Goal: Information Seeking & Learning: Learn about a topic

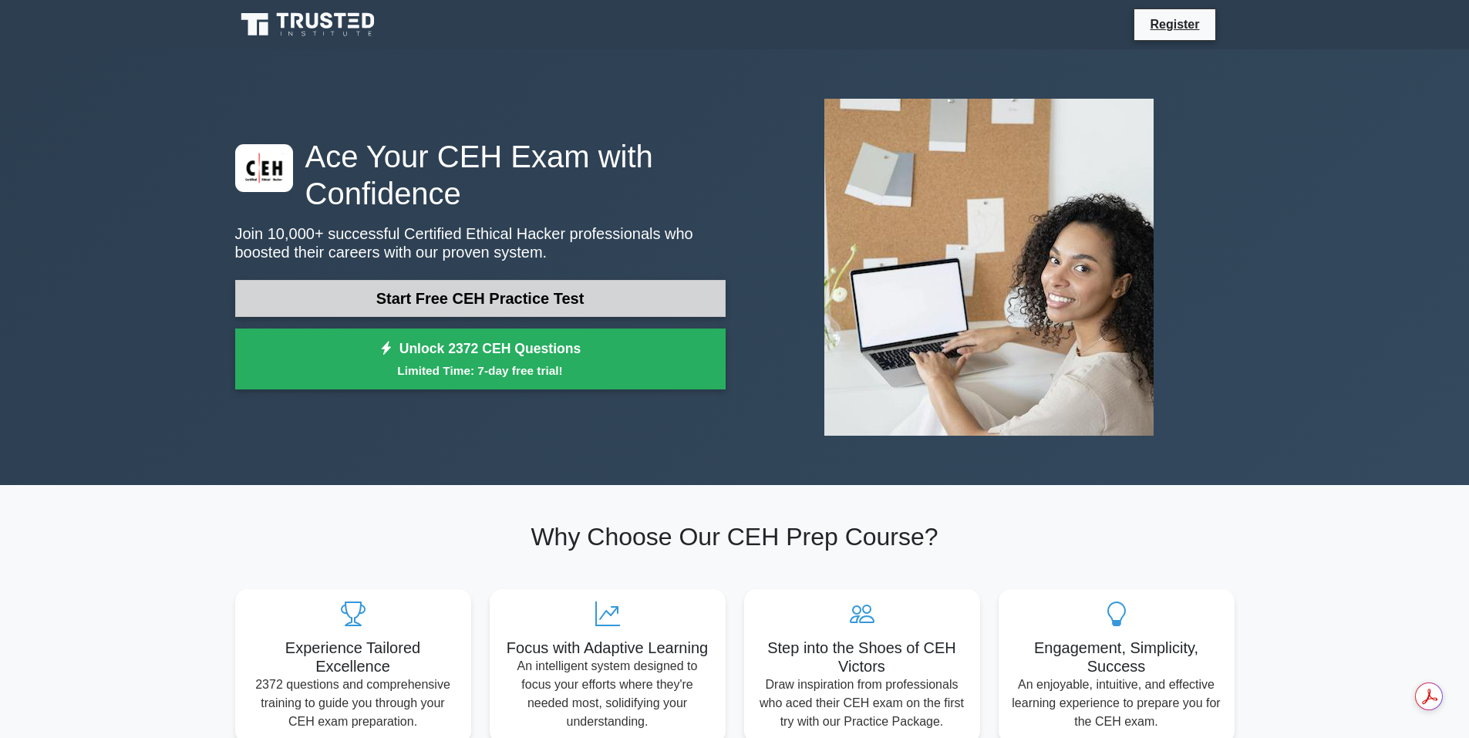
click at [401, 295] on link "Start Free CEH Practice Test" at bounding box center [480, 298] width 491 height 37
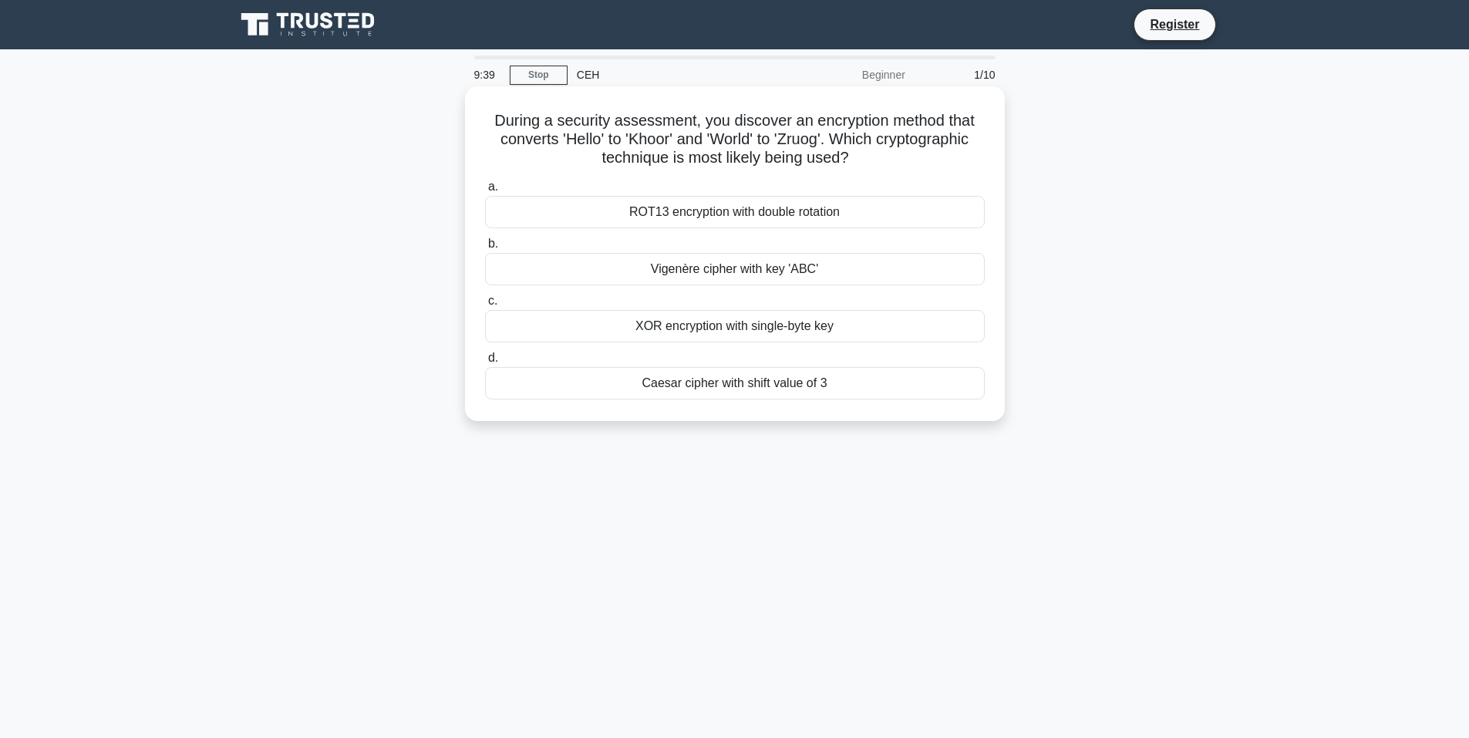
click at [744, 383] on div "Caesar cipher with shift value of 3" at bounding box center [735, 383] width 500 height 32
click at [485, 363] on input "[PERSON_NAME] cipher with shift value of 3" at bounding box center [485, 358] width 0 height 10
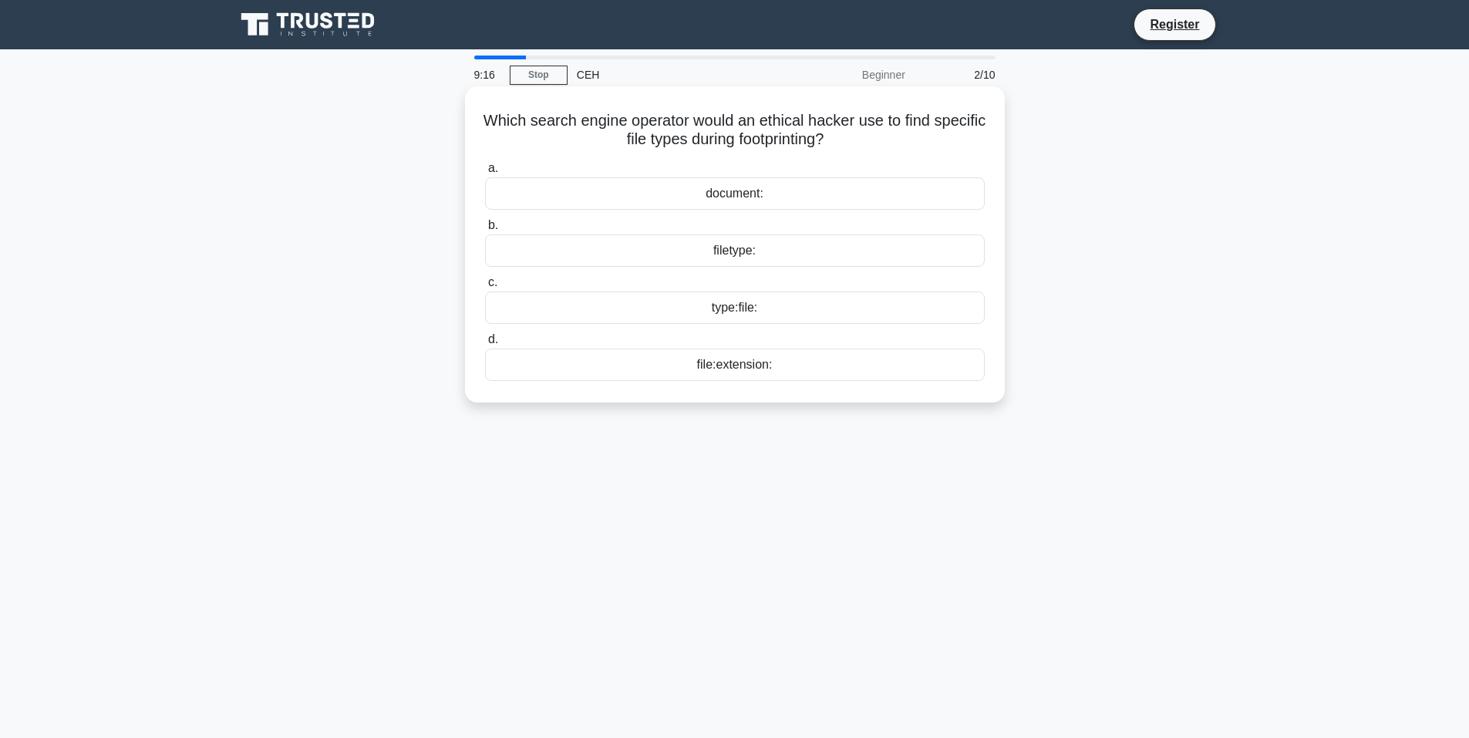
click at [723, 364] on div "file:extension:" at bounding box center [735, 365] width 500 height 32
click at [485, 345] on input "d. file:extension:" at bounding box center [485, 340] width 0 height 10
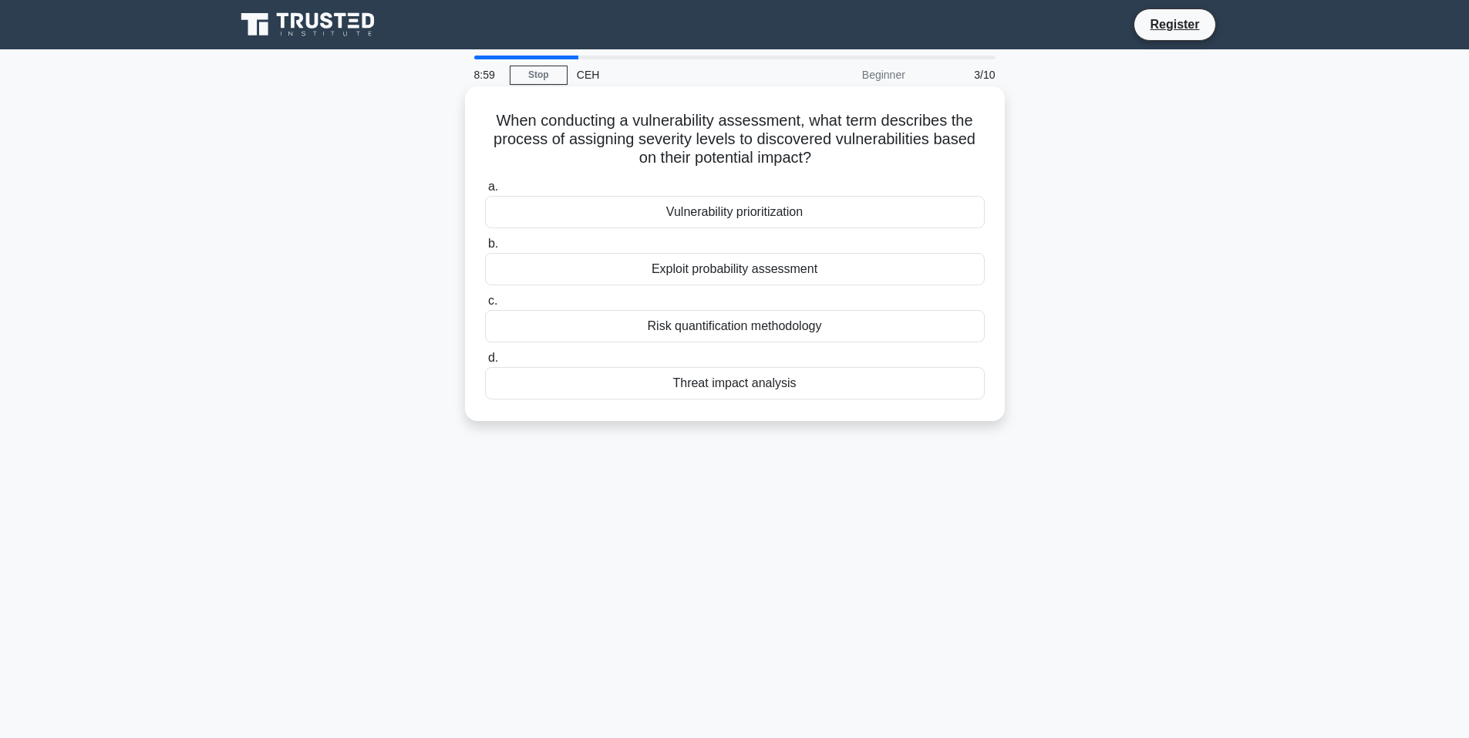
click at [637, 160] on h5 "When conducting a vulnerability assessment, what term describes the process of …" at bounding box center [735, 139] width 503 height 57
click at [730, 381] on div "Threat impact analysis" at bounding box center [735, 383] width 500 height 32
click at [485, 363] on input "d. Threat impact analysis" at bounding box center [485, 358] width 0 height 10
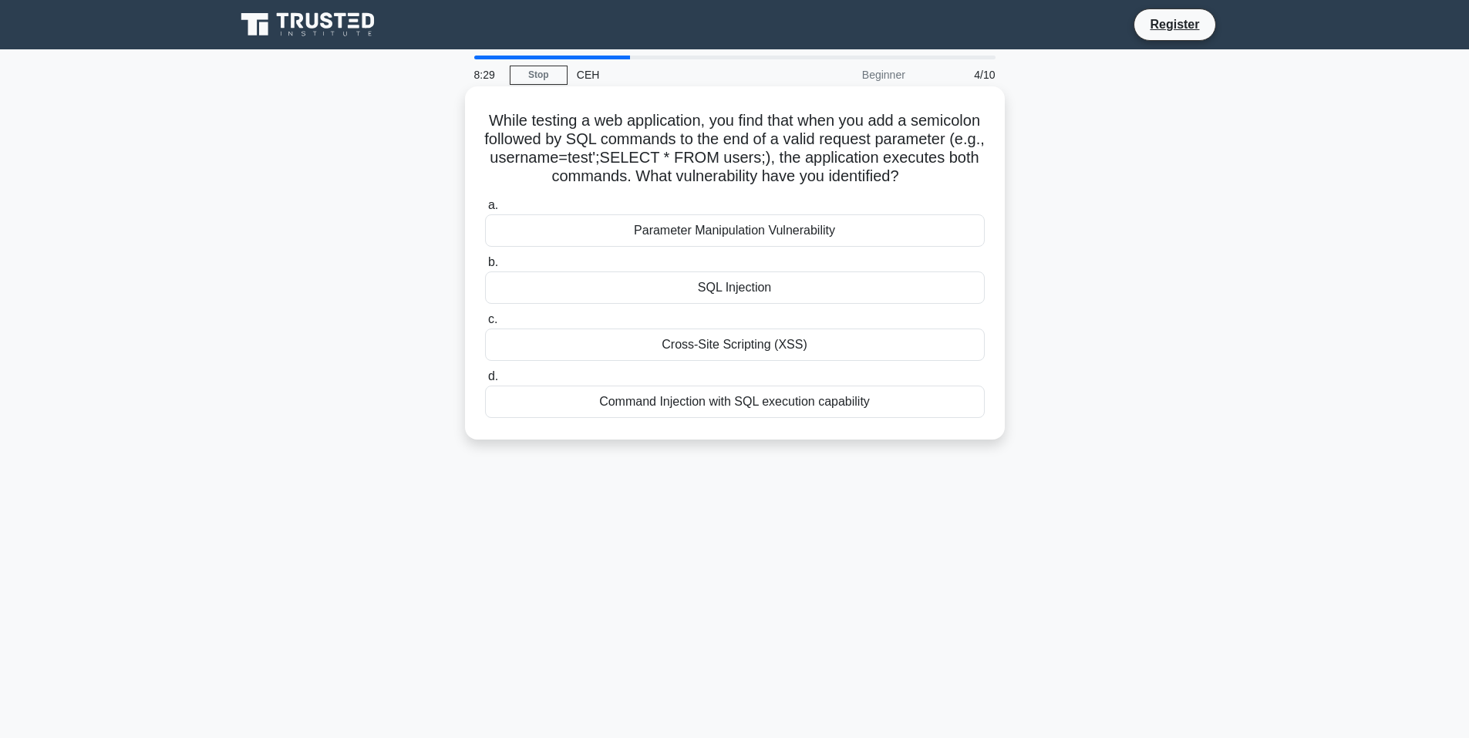
click at [740, 345] on div "Cross-Site Scripting (XSS)" at bounding box center [735, 345] width 500 height 32
click at [485, 325] on input "c. Cross-Site Scripting (XSS)" at bounding box center [485, 320] width 0 height 10
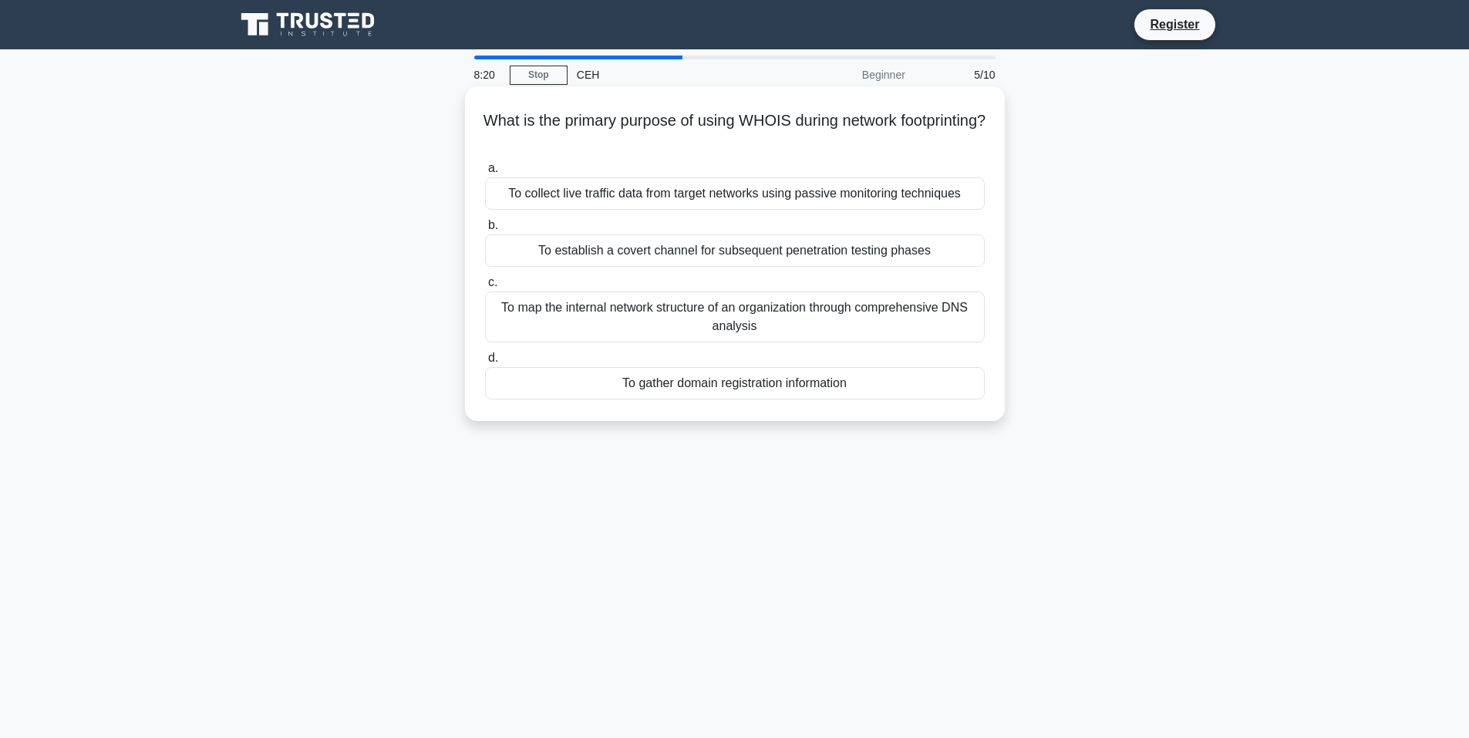
click at [763, 386] on div "To gather domain registration information" at bounding box center [735, 383] width 500 height 32
click at [485, 363] on input "d. To gather domain registration information" at bounding box center [485, 358] width 0 height 10
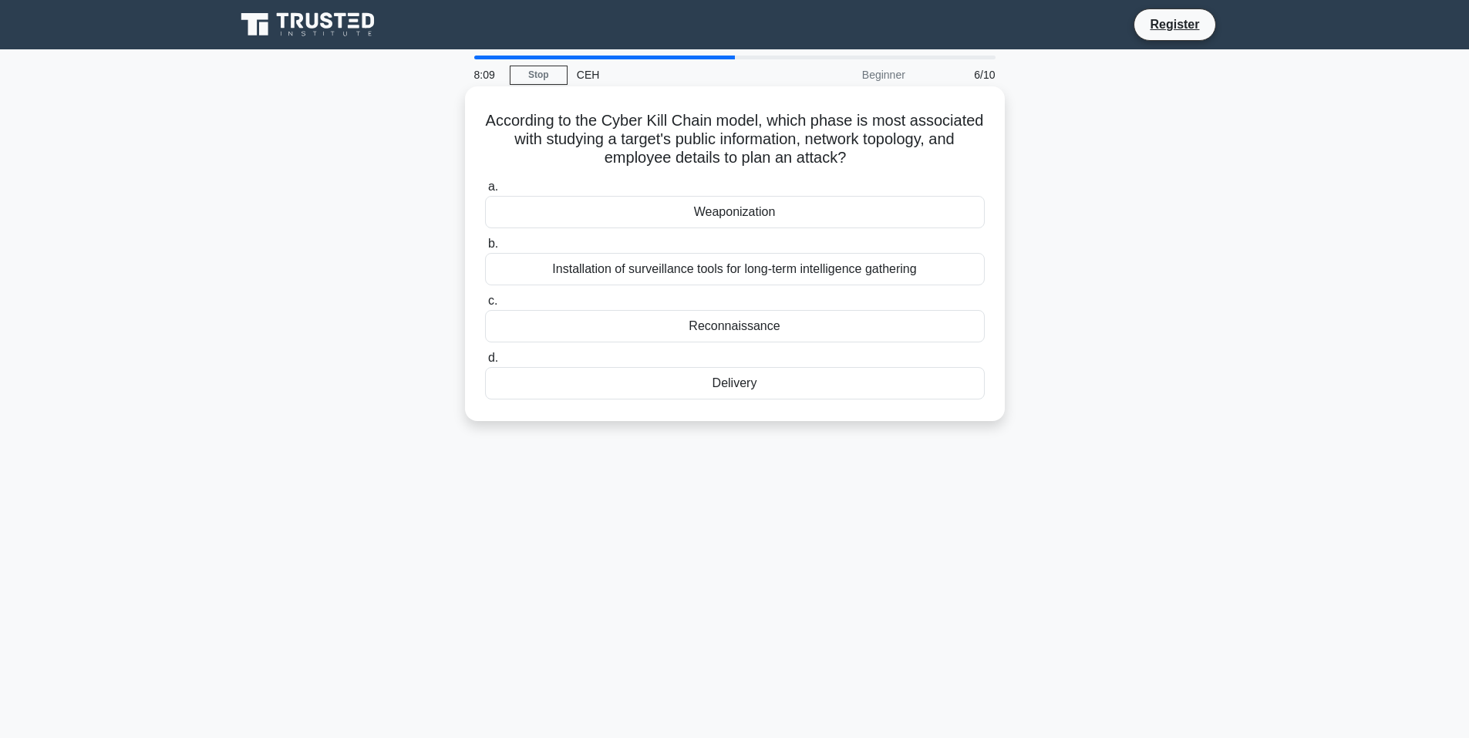
click at [739, 330] on div "Reconnaissance" at bounding box center [735, 326] width 500 height 32
click at [485, 306] on input "c. Reconnaissance" at bounding box center [485, 301] width 0 height 10
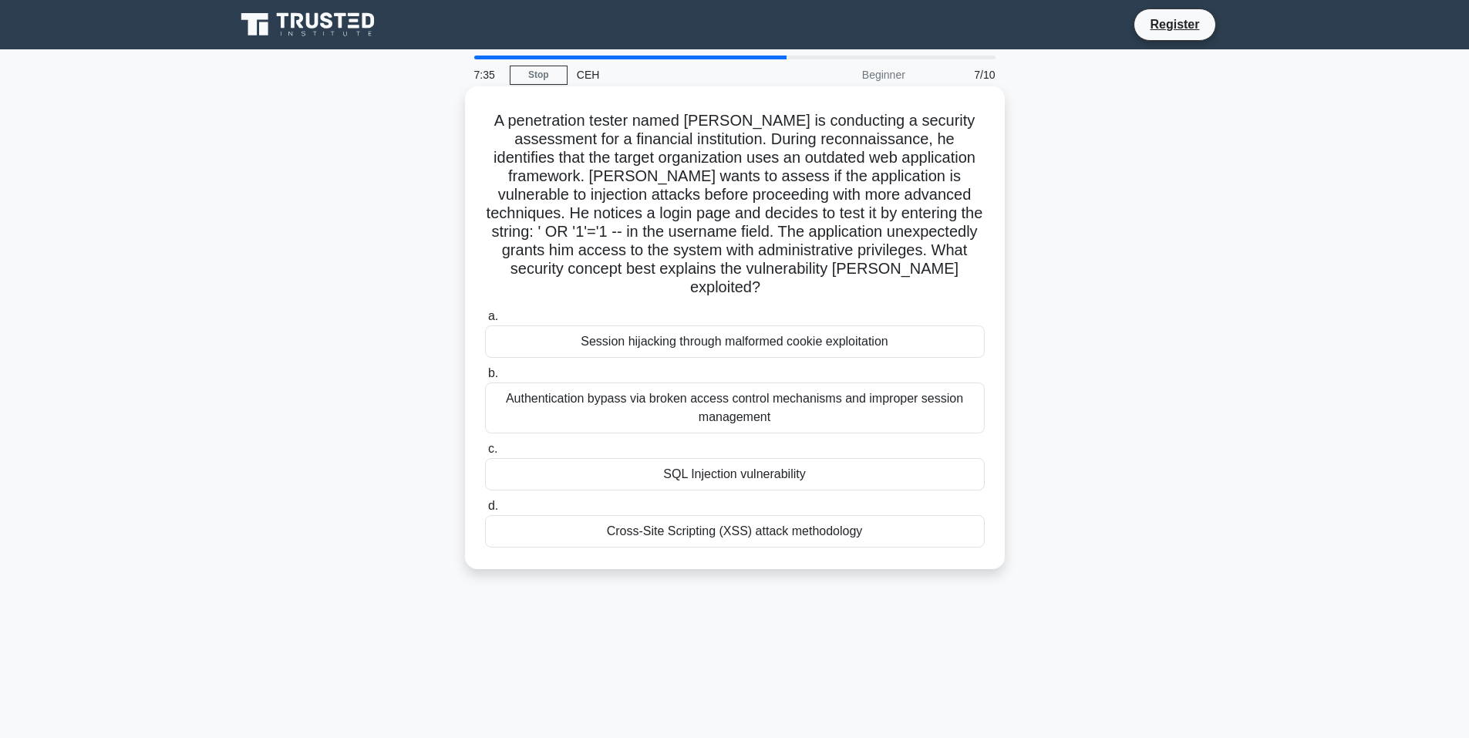
click at [830, 386] on div "Authentication bypass via broken access control mechanisms and improper session…" at bounding box center [735, 408] width 500 height 51
click at [485, 379] on input "b. Authentication bypass via broken access control mechanisms and improper sess…" at bounding box center [485, 374] width 0 height 10
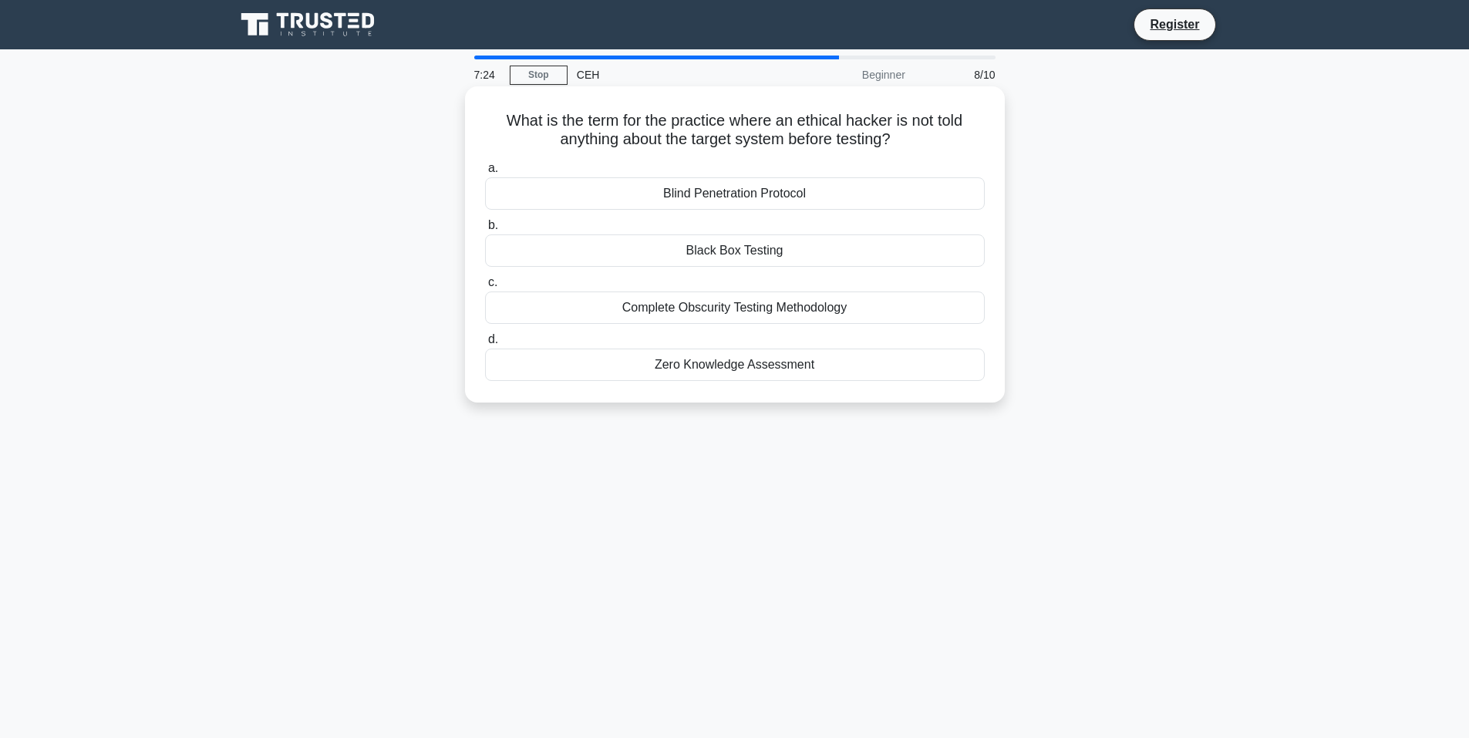
click at [742, 251] on div "Black Box Testing" at bounding box center [735, 250] width 500 height 32
click at [485, 231] on input "b. Black Box Testing" at bounding box center [485, 226] width 0 height 10
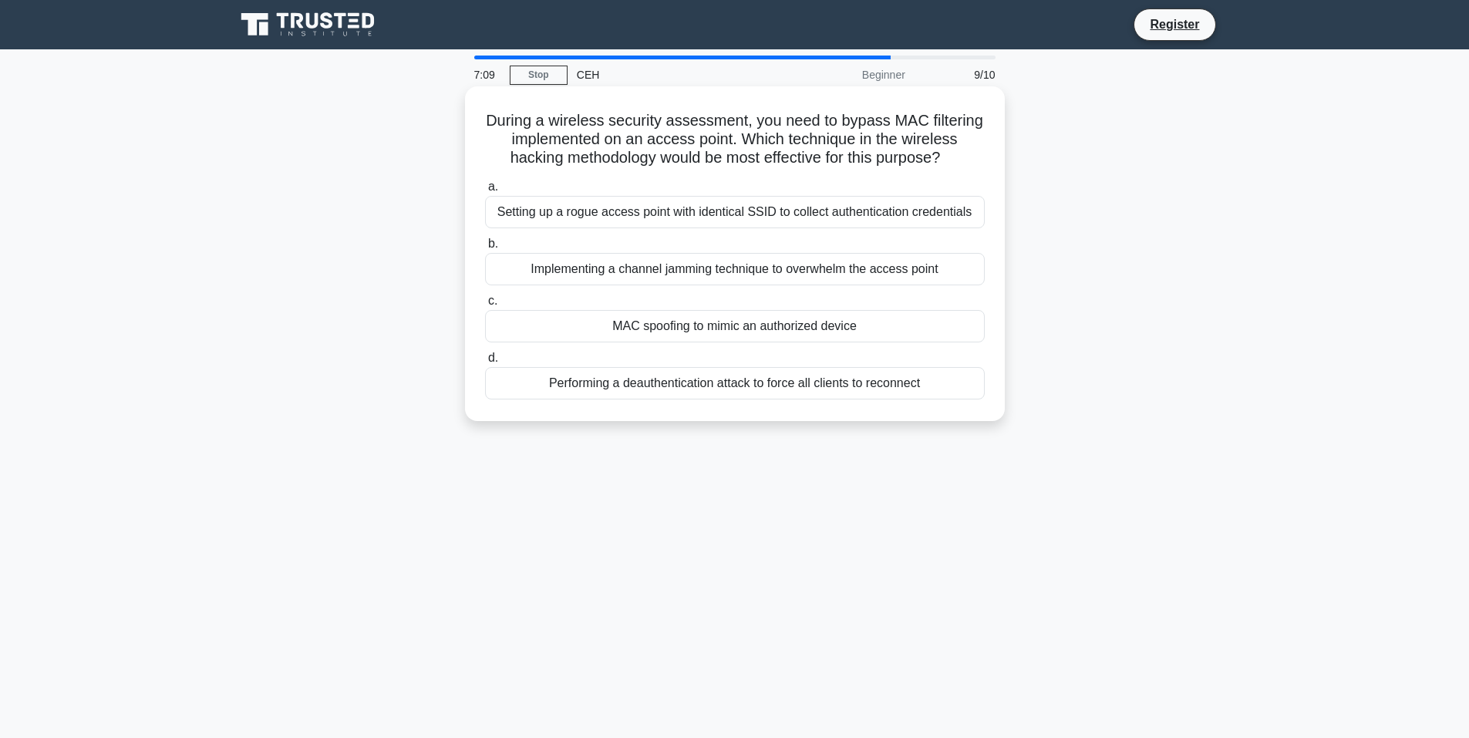
click at [692, 327] on div "MAC spoofing to mimic an authorized device" at bounding box center [735, 326] width 500 height 32
click at [485, 306] on input "c. MAC spoofing to mimic an authorized device" at bounding box center [485, 301] width 0 height 10
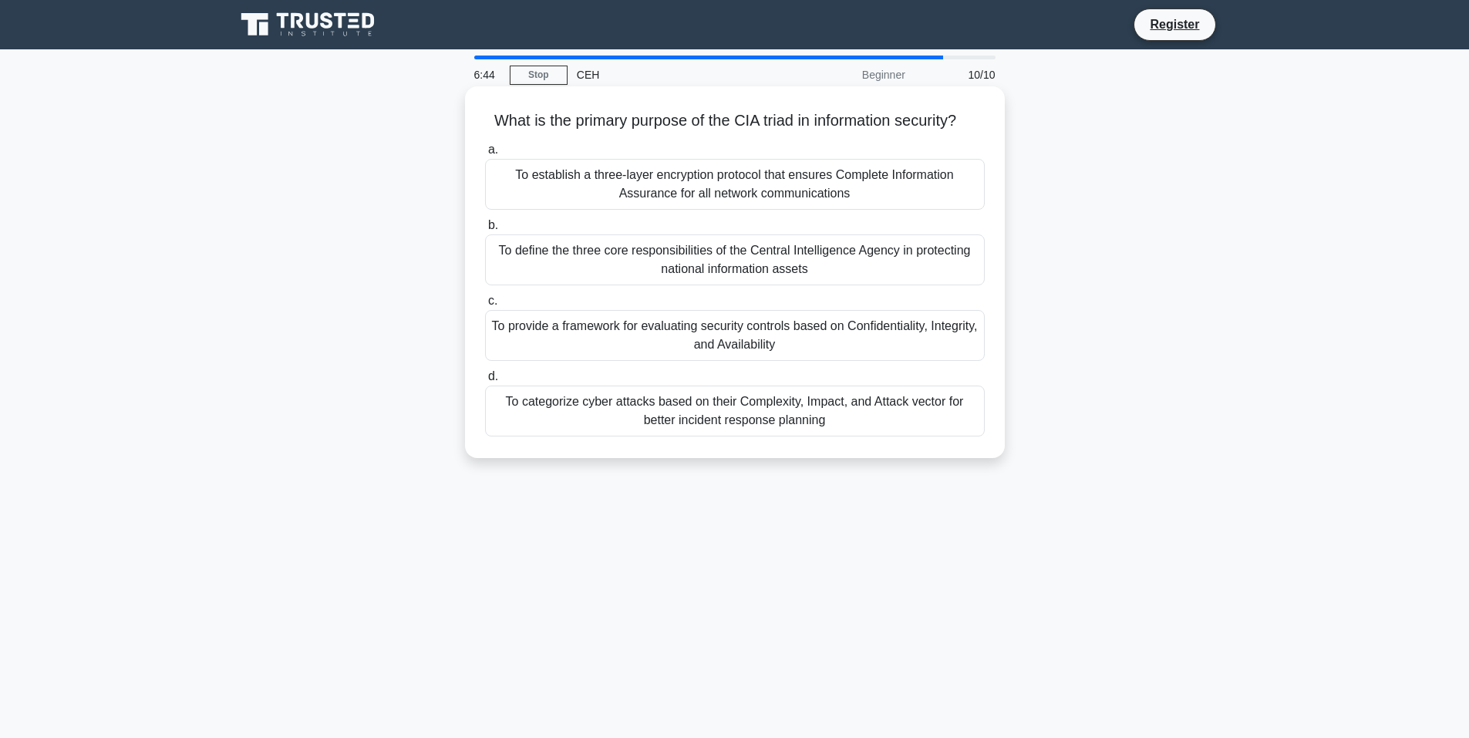
click at [902, 353] on div "To provide a framework for evaluating security controls based on Confidentialit…" at bounding box center [735, 335] width 500 height 51
click at [485, 306] on input "c. To provide a framework for evaluating security controls based on Confidentia…" at bounding box center [485, 301] width 0 height 10
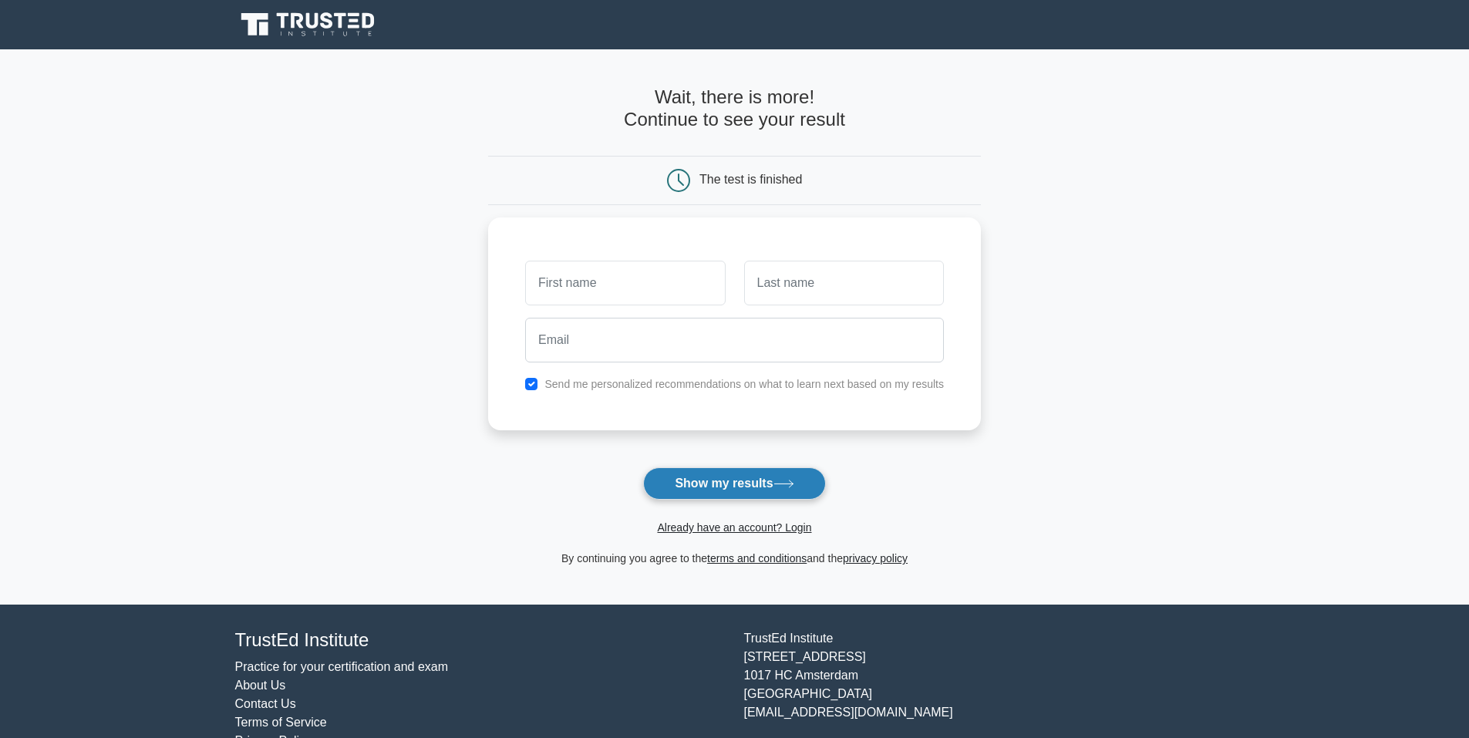
click at [729, 481] on button "Show my results" at bounding box center [734, 483] width 182 height 32
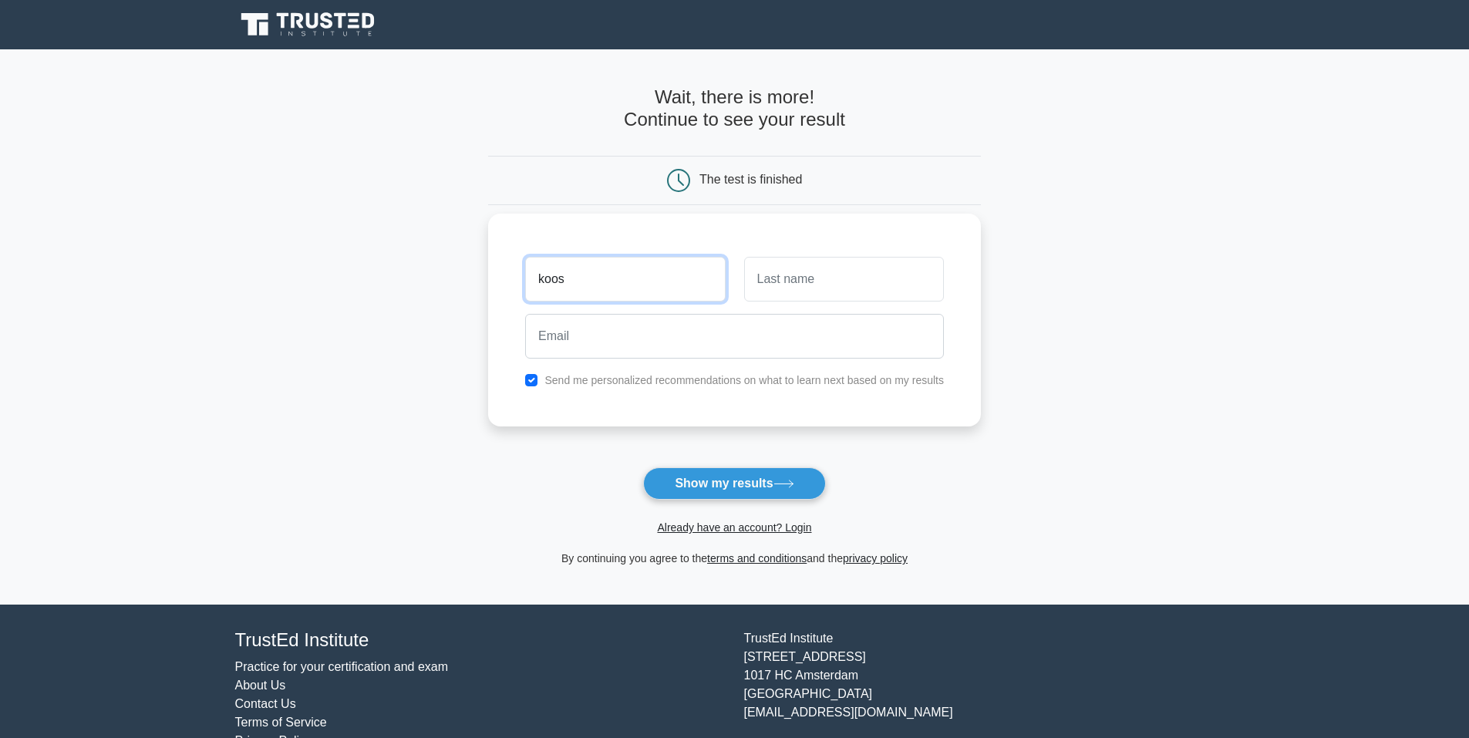
type input "koos"
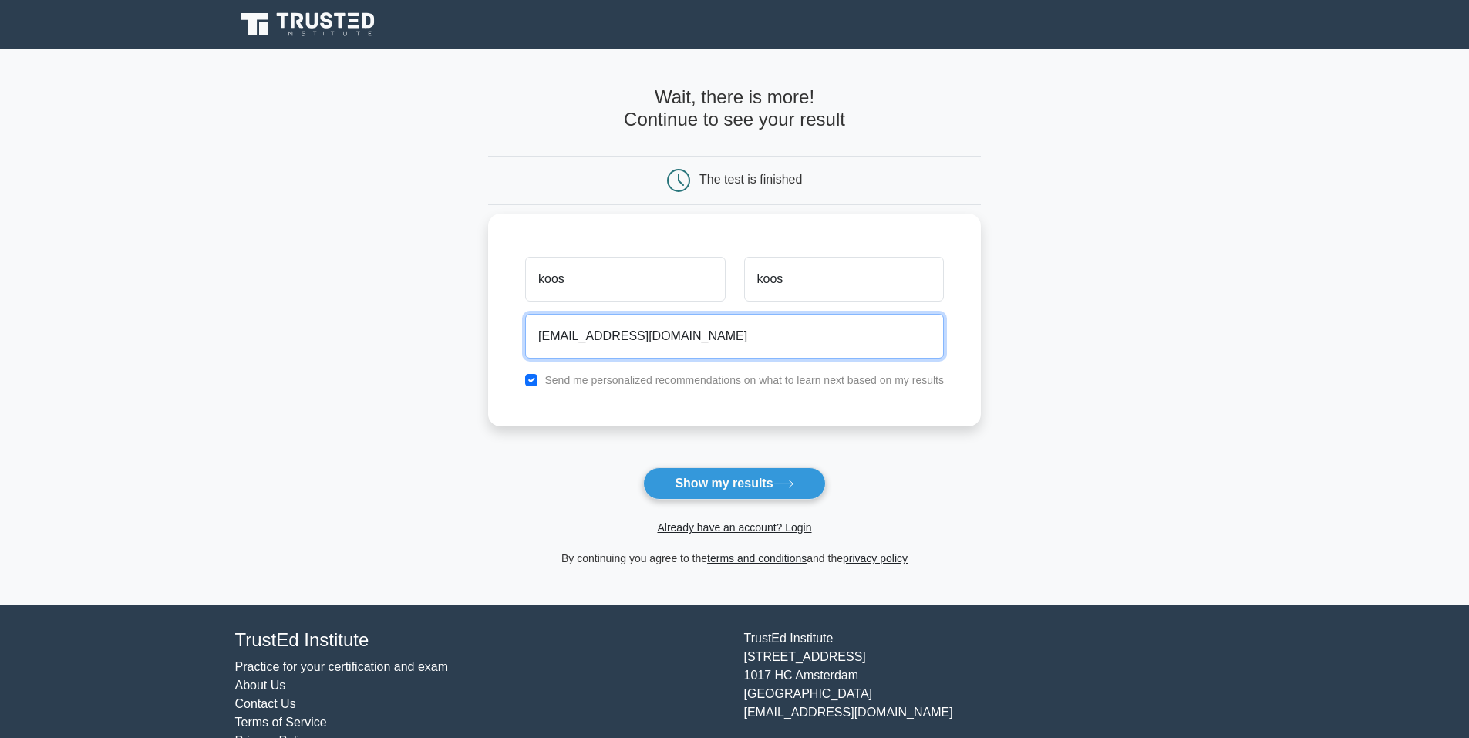
type input "ferdszn@gmail.com"
click at [614, 377] on label "Send me personalized recommendations on what to learn next based on my results" at bounding box center [745, 380] width 400 height 12
click at [533, 380] on input "checkbox" at bounding box center [531, 380] width 12 height 12
checkbox input "false"
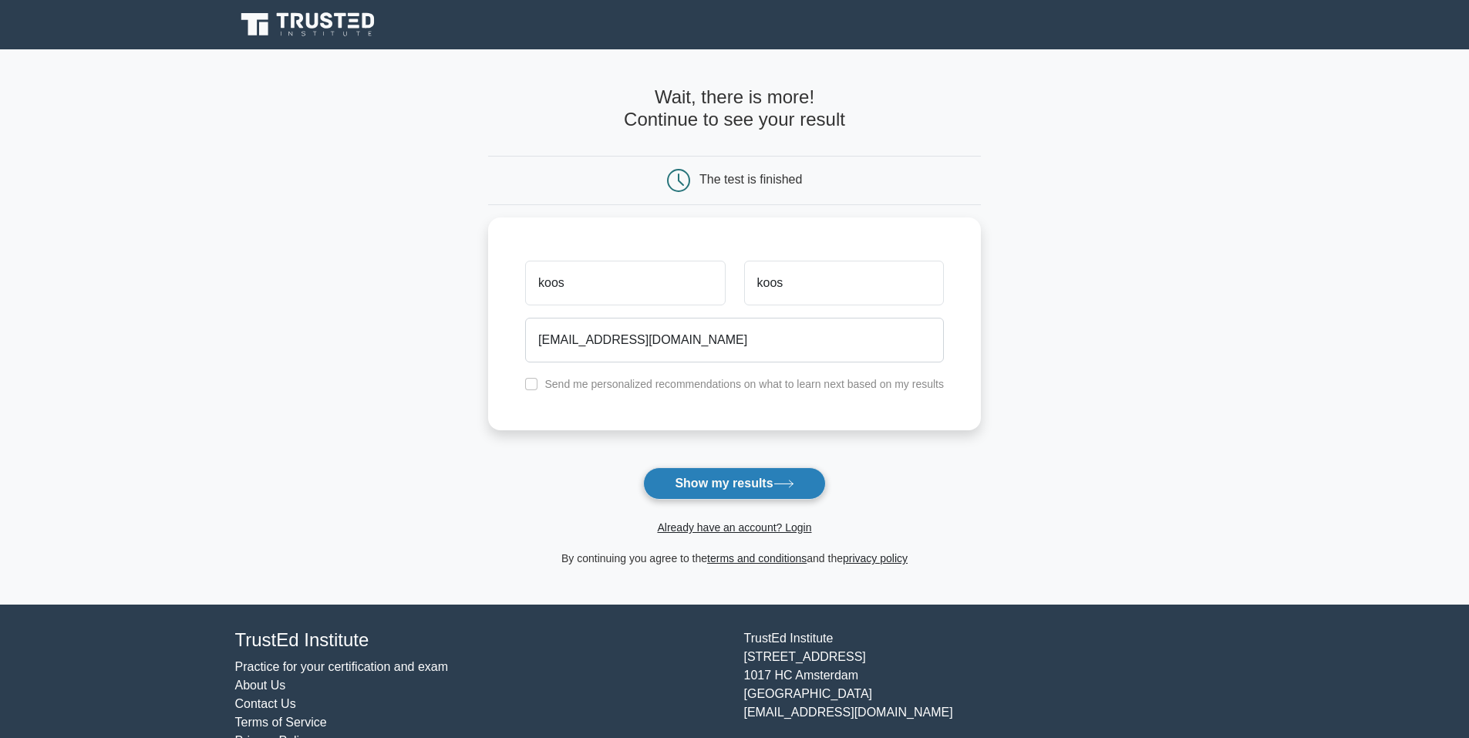
click at [725, 491] on button "Show my results" at bounding box center [734, 483] width 182 height 32
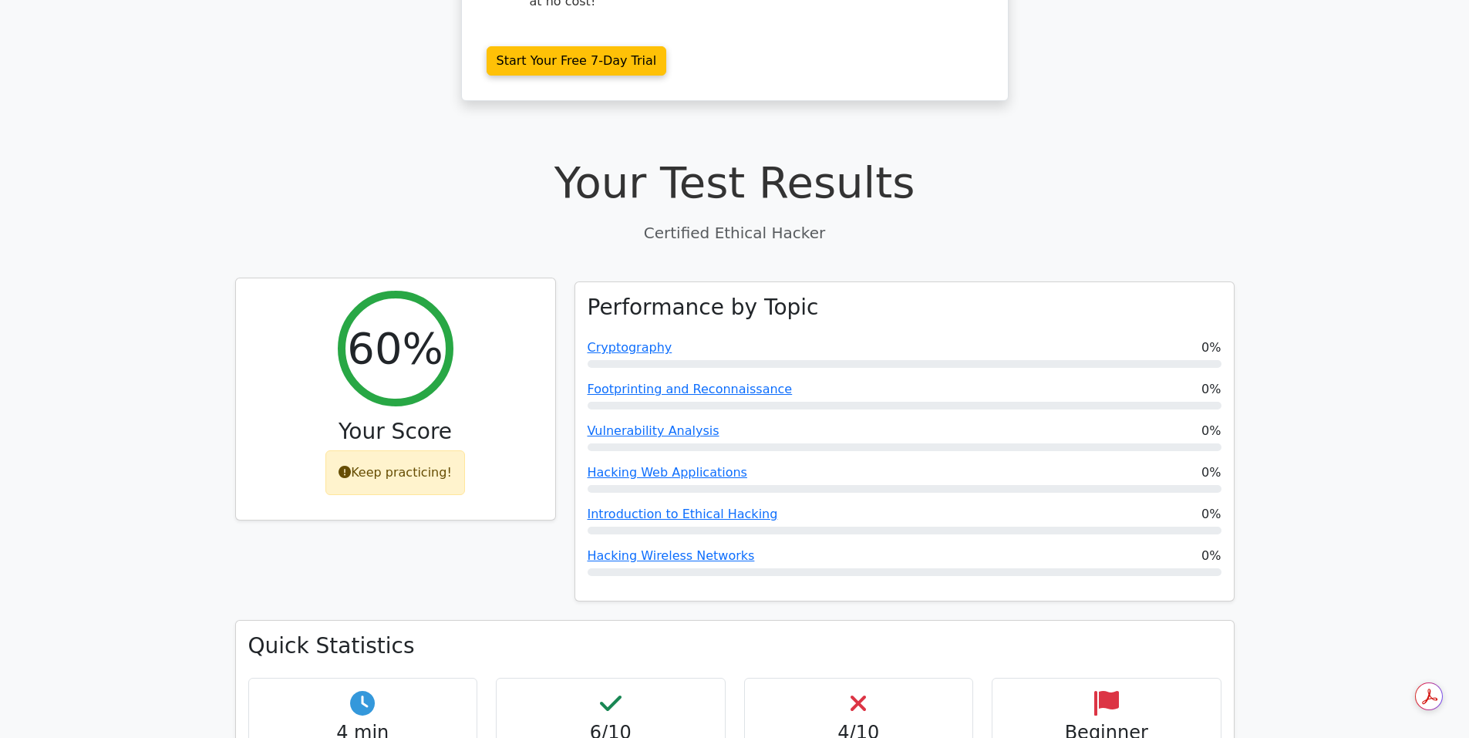
scroll to position [386, 0]
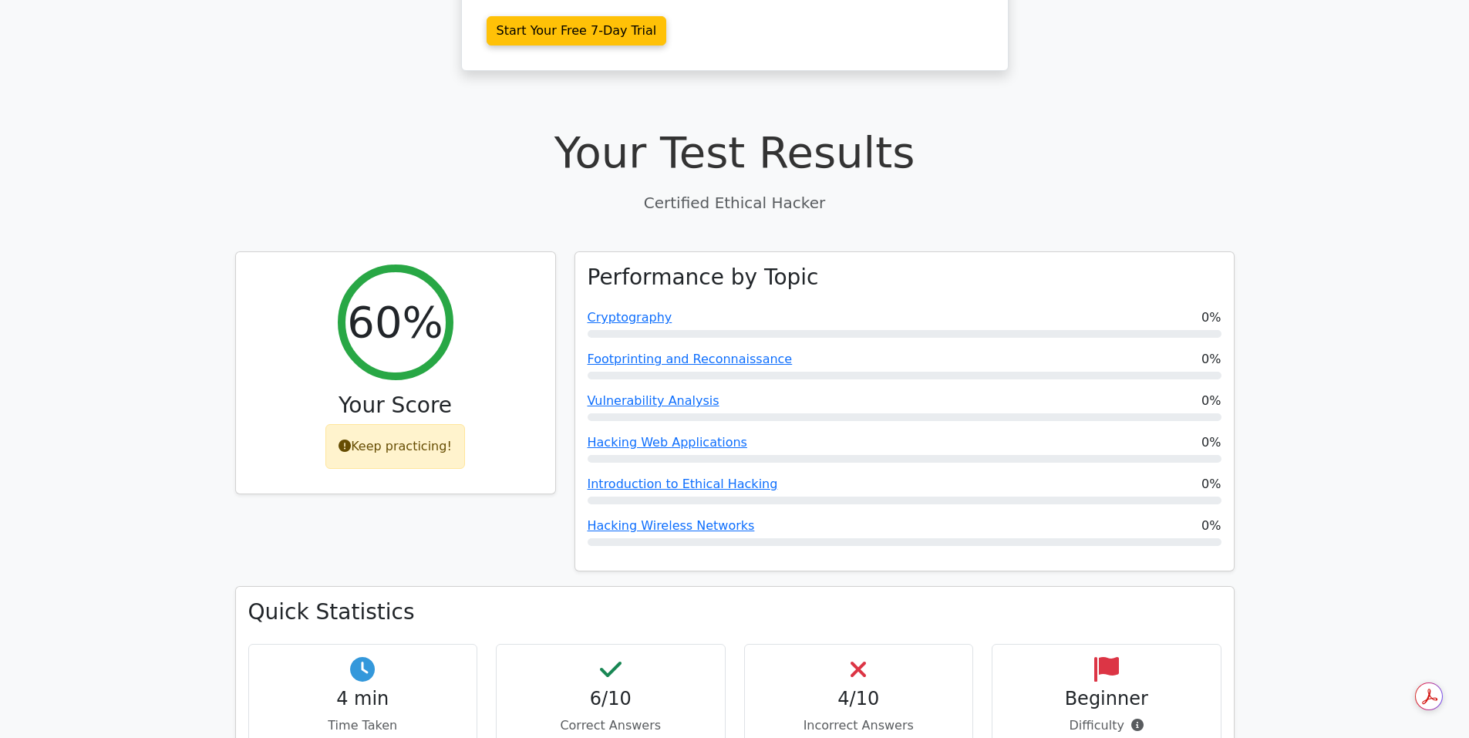
click at [870, 688] on h4 "4/10" at bounding box center [859, 699] width 204 height 22
click at [857, 716] on p "Incorrect Answers" at bounding box center [859, 725] width 204 height 19
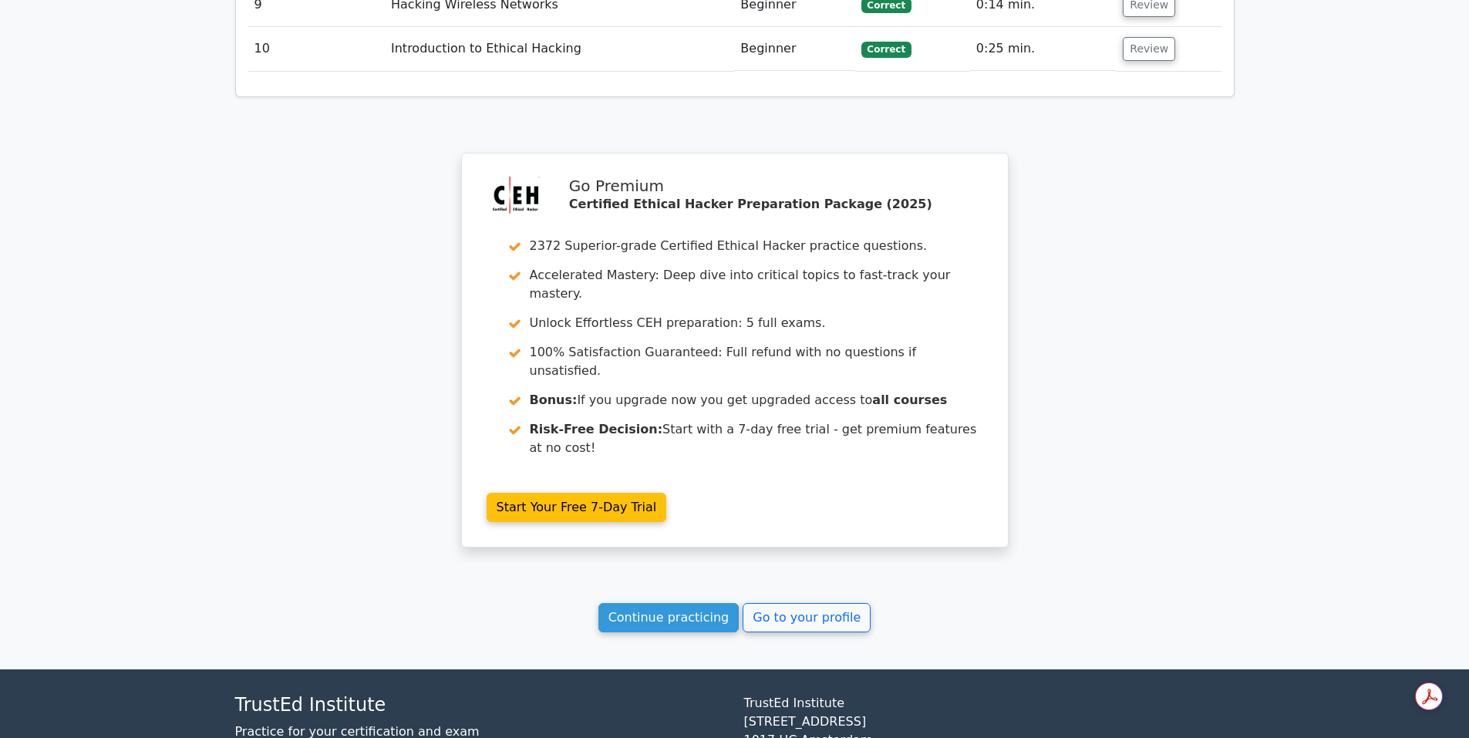
scroll to position [2588, 0]
